Goal: Understand process/instructions: Learn how to perform a task or action

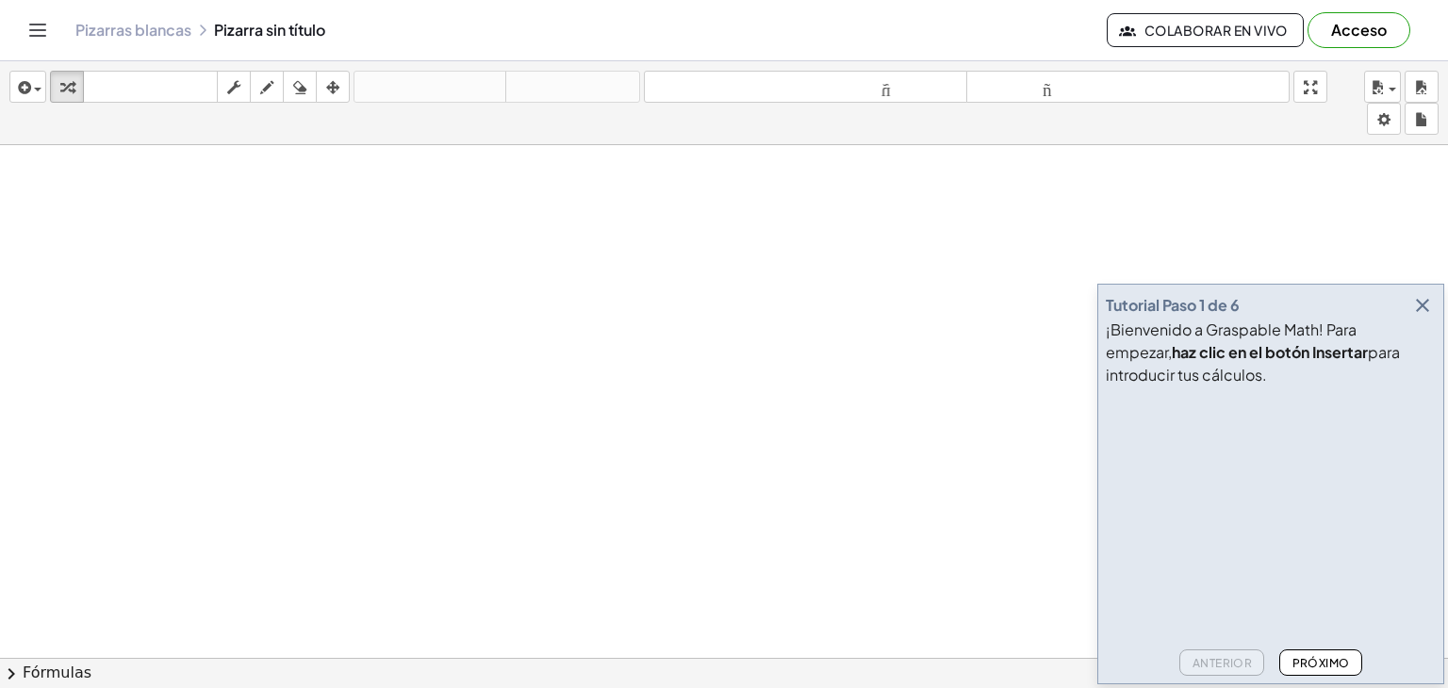
click at [1329, 669] on button "Próximo" at bounding box center [1320, 662] width 82 height 26
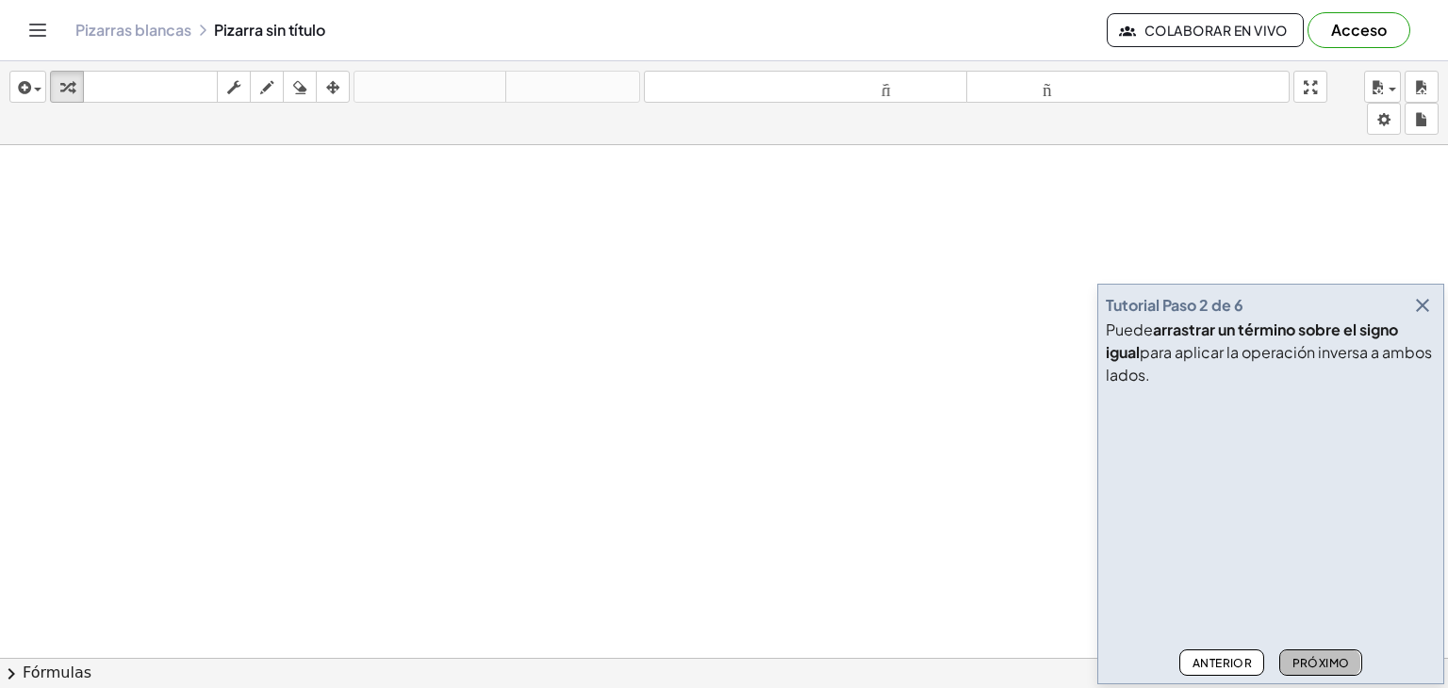
click at [1306, 656] on font "Próximo" at bounding box center [1321, 663] width 58 height 14
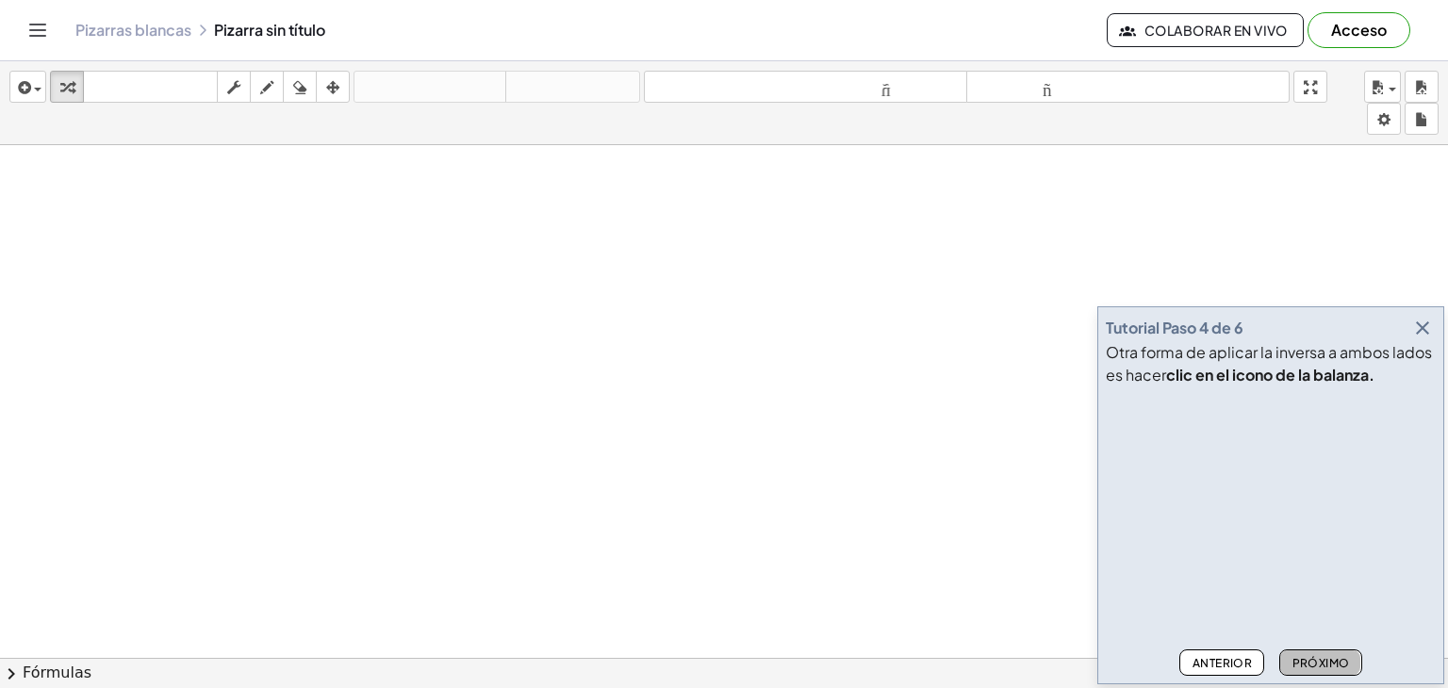
click at [1306, 656] on font "Próximo" at bounding box center [1321, 663] width 58 height 14
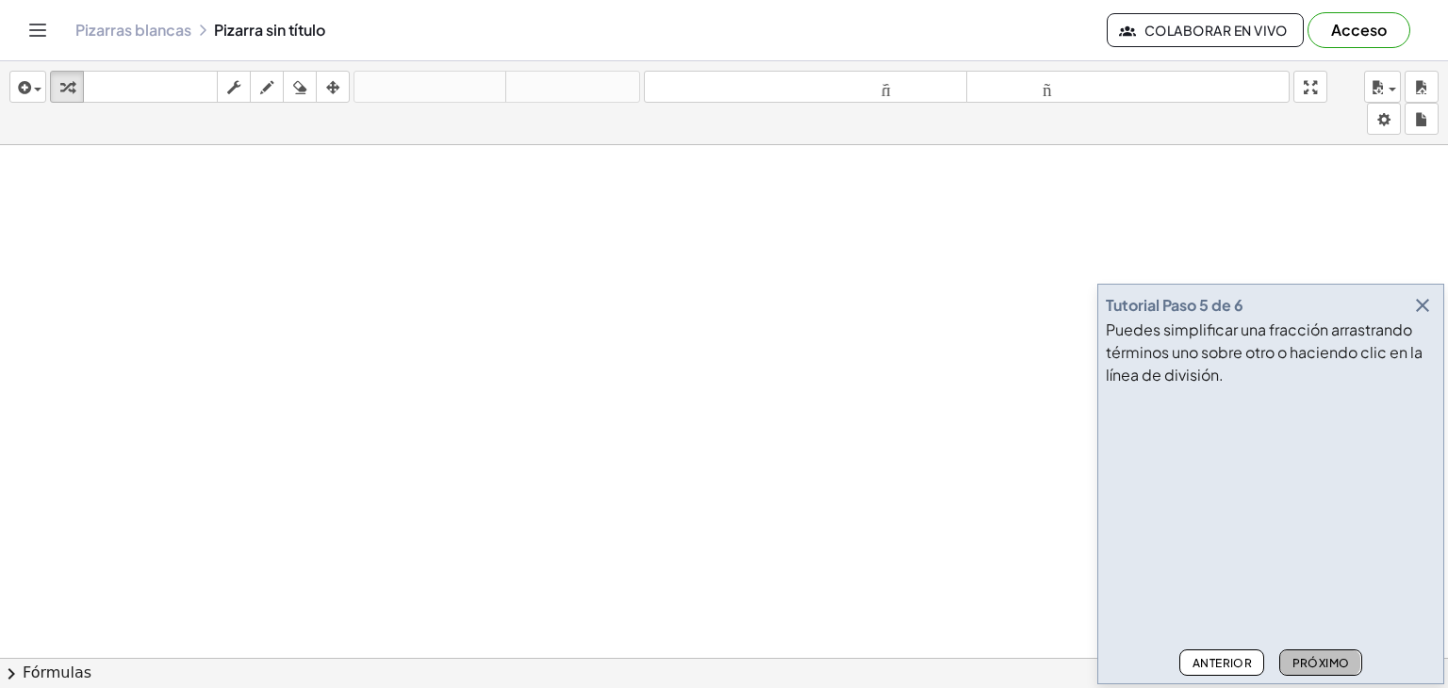
click at [1306, 656] on font "Próximo" at bounding box center [1321, 663] width 58 height 14
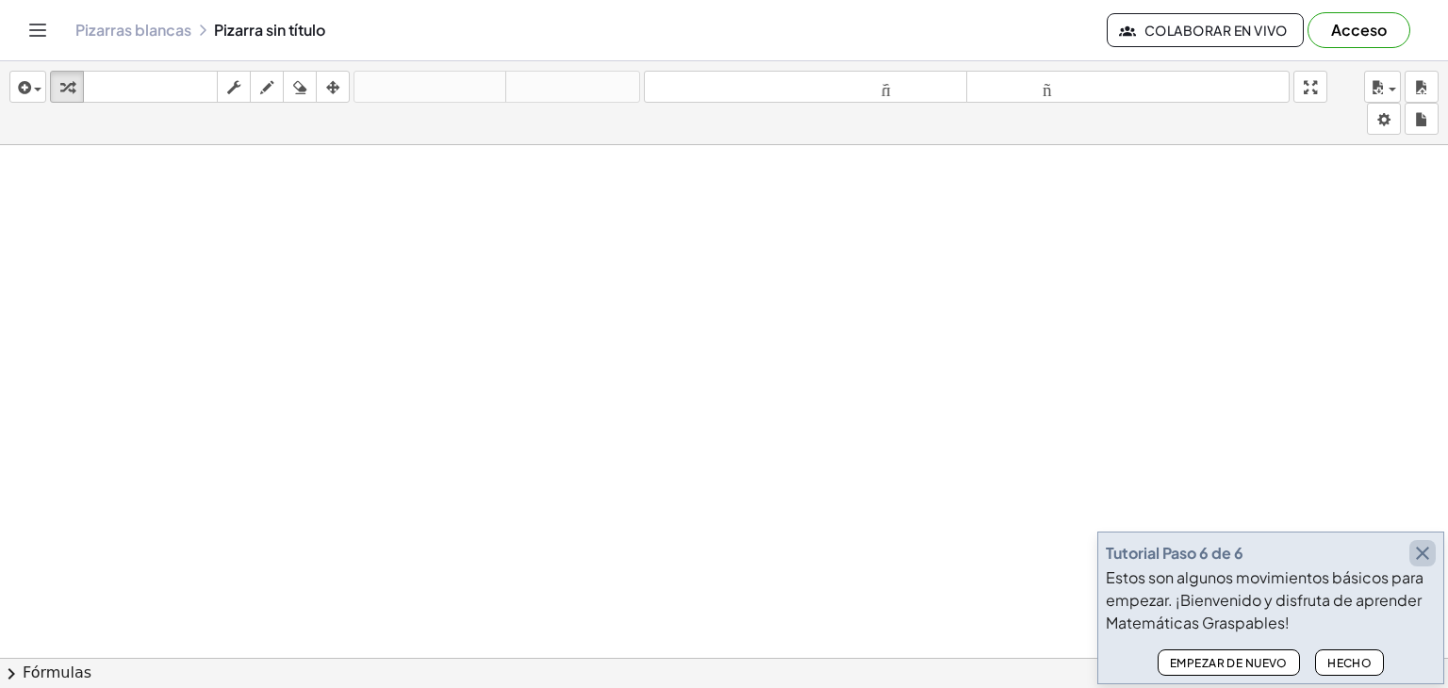
click at [1429, 543] on icon "button" at bounding box center [1422, 553] width 23 height 23
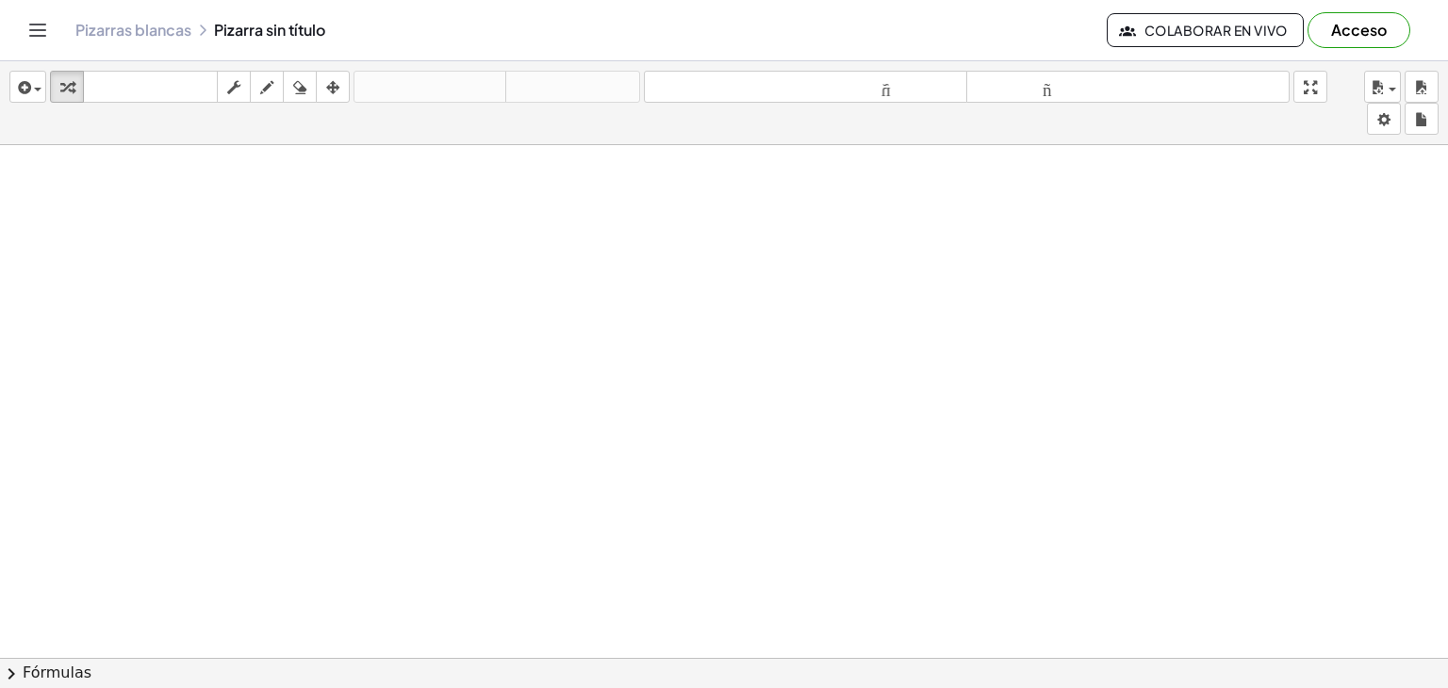
drag, startPoint x: 396, startPoint y: 422, endPoint x: 497, endPoint y: 427, distance: 101.0
